Goal: Communication & Community: Answer question/provide support

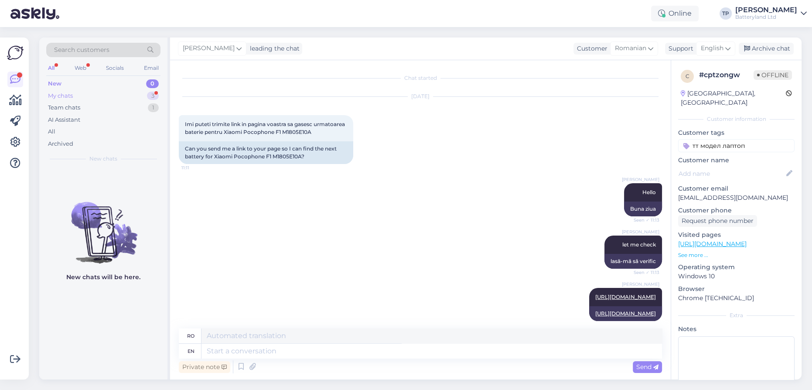
scroll to position [78, 0]
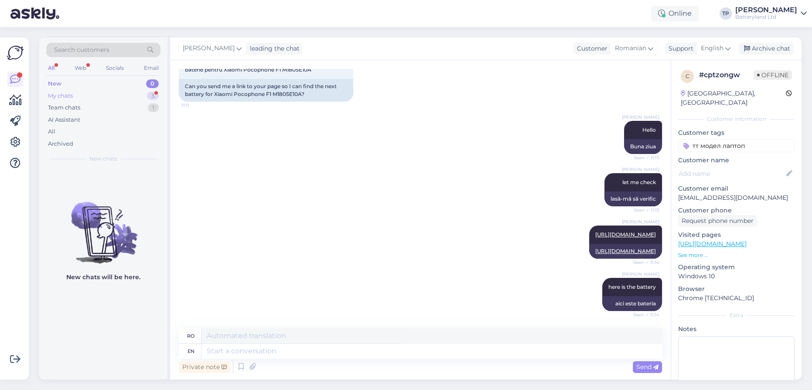
click at [135, 94] on div "My chats 3" at bounding box center [103, 96] width 114 height 12
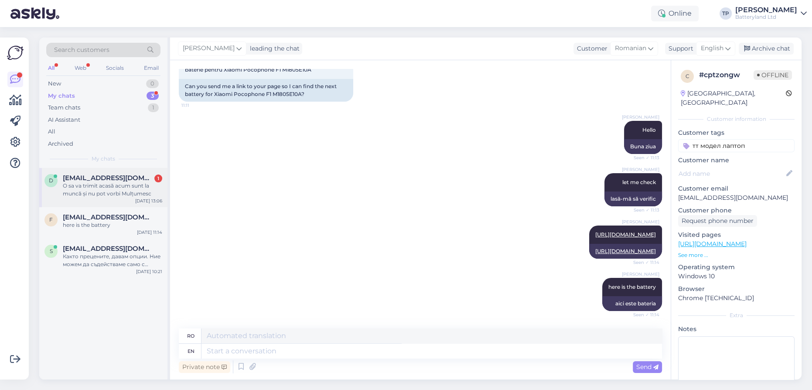
click at [119, 172] on div "d [EMAIL_ADDRESS][DOMAIN_NAME] 1 O sa va trimit acasă acum sunt la muncă și nu …" at bounding box center [103, 187] width 128 height 39
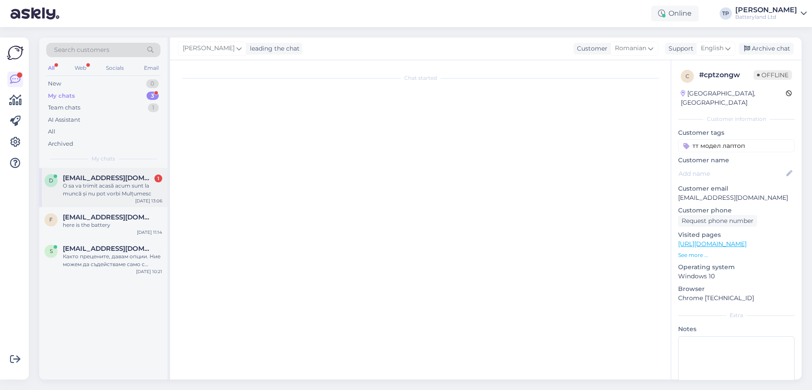
scroll to position [480, 0]
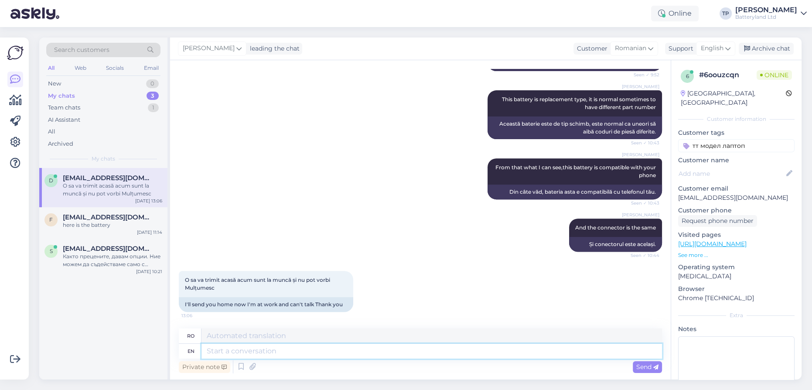
click at [245, 350] on textarea at bounding box center [431, 350] width 460 height 15
type textarea "ok,"
type textarea "Bine,"
type textarea "ok"
type textarea "Bine"
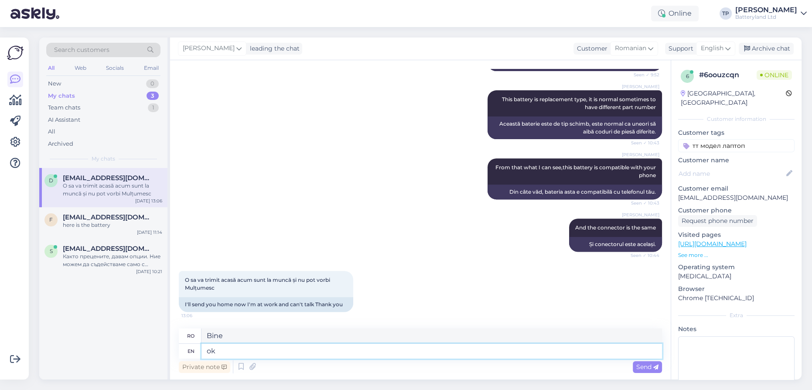
type textarea "o"
type textarea "Ok. t"
type textarea "Bine."
type textarea "Ok. thank yo"
type textarea "Bine, mulțumesc."
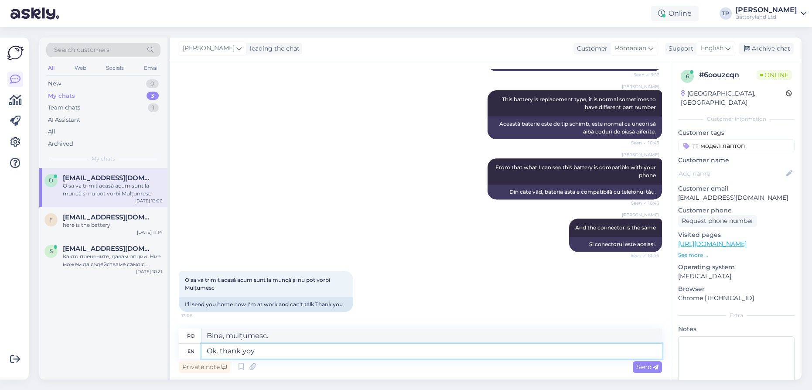
type textarea "Ok. thank yo"
type textarea "Bine. Mulțumesc."
type textarea "Ok. thank you!"
type textarea "Bine. Mulțumesc!"
